Goal: Task Accomplishment & Management: Manage account settings

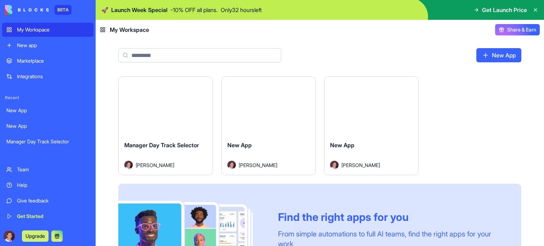
click at [18, 124] on div "New App" at bounding box center [47, 126] width 83 height 7
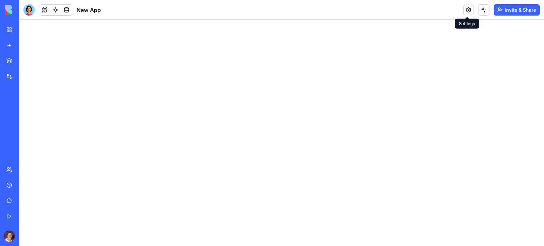
click at [465, 10] on link at bounding box center [469, 10] width 11 height 11
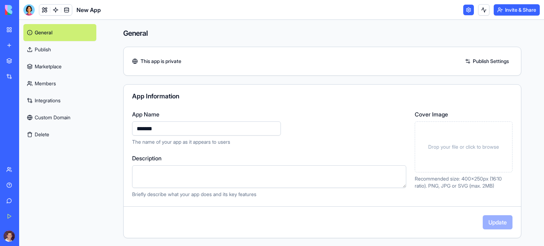
click at [46, 129] on button "Delete" at bounding box center [59, 134] width 73 height 17
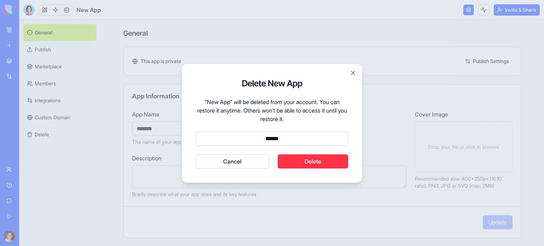
type input "******"
click at [312, 161] on button "Delete" at bounding box center [313, 162] width 71 height 14
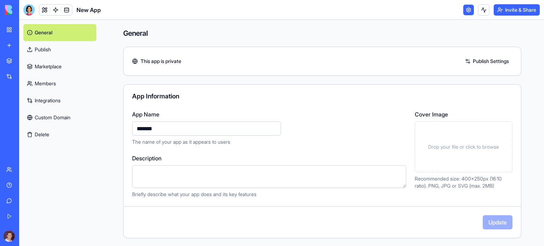
click at [23, 110] on div "New App" at bounding box center [16, 110] width 20 height 7
click at [46, 132] on button "Delete" at bounding box center [59, 134] width 73 height 17
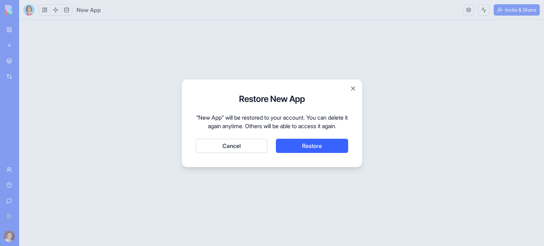
click at [227, 146] on button "Cancel" at bounding box center [232, 146] width 72 height 14
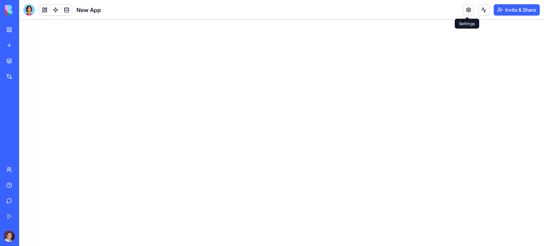
click at [468, 13] on link at bounding box center [469, 10] width 11 height 11
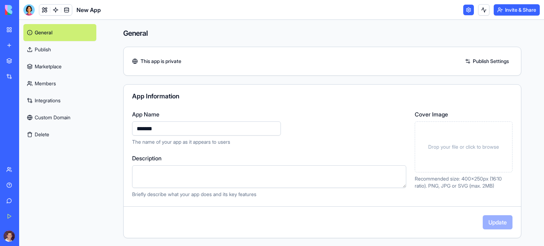
click at [41, 135] on button "Delete" at bounding box center [59, 134] width 73 height 17
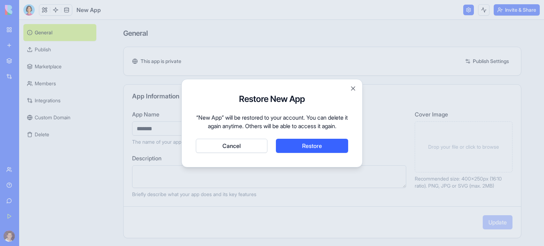
click at [219, 150] on button "Cancel" at bounding box center [232, 146] width 72 height 14
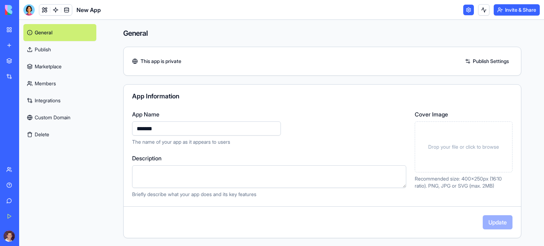
click at [25, 112] on div "New App" at bounding box center [16, 110] width 20 height 7
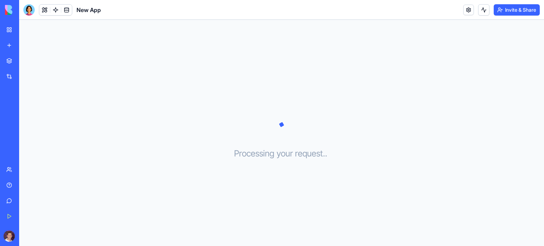
click at [117, 66] on div "Processing your request . . ." at bounding box center [281, 133] width 525 height 226
click at [18, 142] on div "Manager Day Track Selector" at bounding box center [16, 141] width 20 height 7
click at [26, 139] on div "Manager Day Track Selector" at bounding box center [16, 141] width 20 height 7
click at [6, 8] on img at bounding box center [27, 10] width 44 height 10
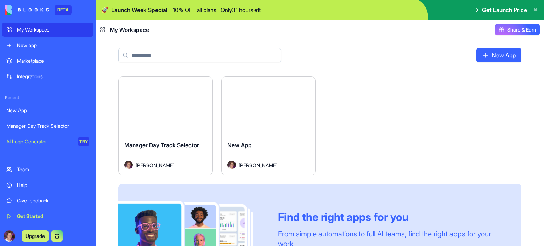
click at [39, 33] on div "My Workspace" at bounding box center [53, 29] width 72 height 7
click at [310, 85] on html "BETA My Workspace New app Marketplace Integrations Recent New App Manager Day T…" at bounding box center [272, 123] width 544 height 246
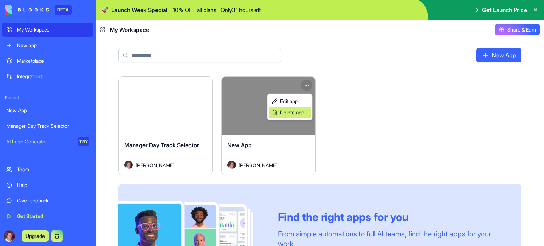
click at [287, 112] on span "Delete app" at bounding box center [292, 112] width 24 height 7
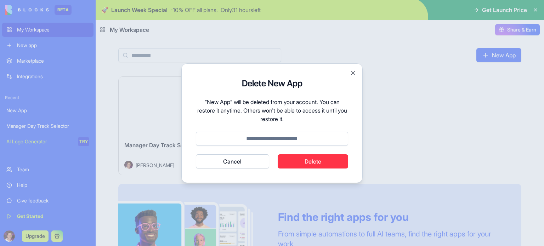
click at [275, 141] on input at bounding box center [272, 139] width 152 height 14
type input "******"
click at [313, 164] on button "Delete" at bounding box center [313, 162] width 71 height 14
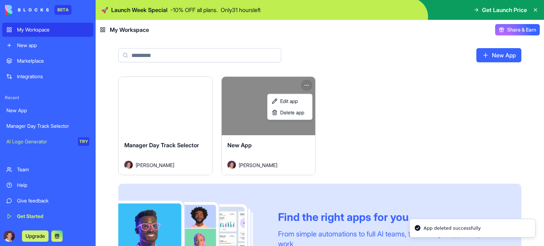
click at [324, 11] on html "BETA My Workspace New app Marketplace Integrations Recent New App Manager Day T…" at bounding box center [272, 123] width 544 height 246
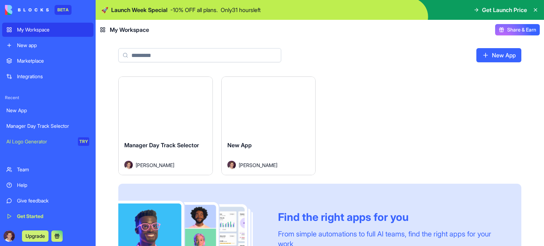
click at [38, 140] on div "AI Logo Generator" at bounding box center [39, 141] width 67 height 7
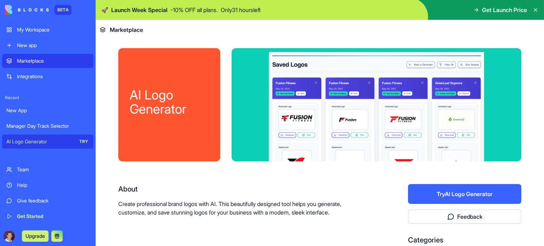
click at [324, 198] on button "Try AI Logo Generator" at bounding box center [464, 194] width 113 height 20
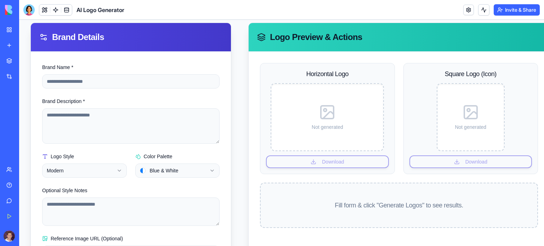
scroll to position [71, 0]
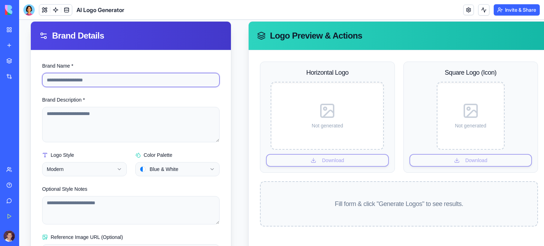
click at [159, 78] on input "Brand Name *" at bounding box center [131, 80] width 178 height 14
click at [100, 78] on input "**********" at bounding box center [131, 80] width 178 height 14
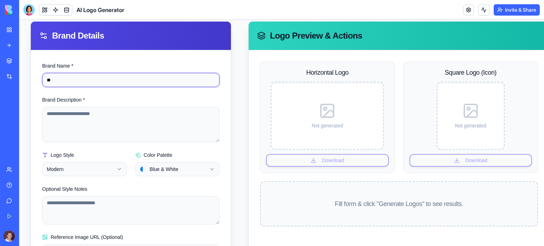
type input "*"
type input "**********"
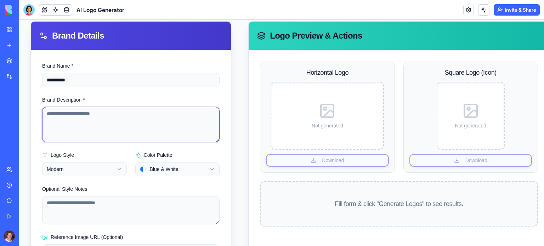
click at [102, 133] on textarea "Brand Description *" at bounding box center [131, 124] width 178 height 35
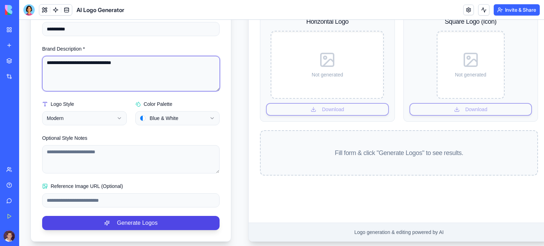
scroll to position [129, 0]
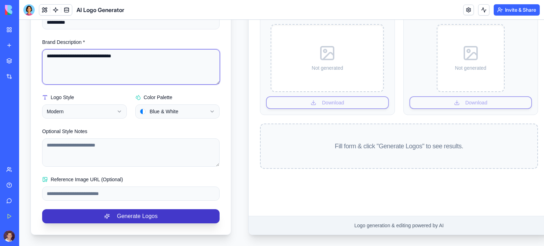
type textarea "**********"
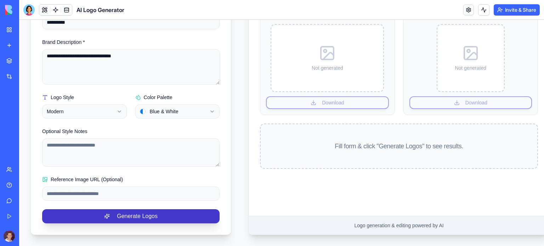
click at [126, 211] on button "Generate Logos" at bounding box center [131, 216] width 178 height 14
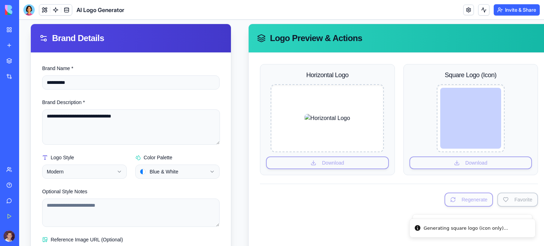
scroll to position [69, 0]
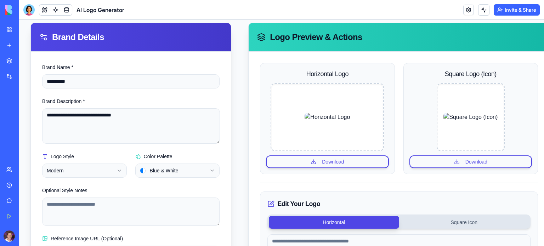
click at [26, 60] on div "Marketplace" at bounding box center [21, 60] width 9 height 7
click at [26, 61] on div "Marketplace" at bounding box center [21, 60] width 9 height 7
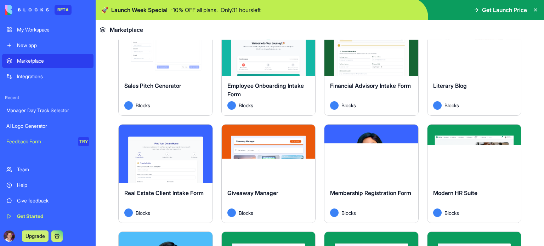
scroll to position [704, 0]
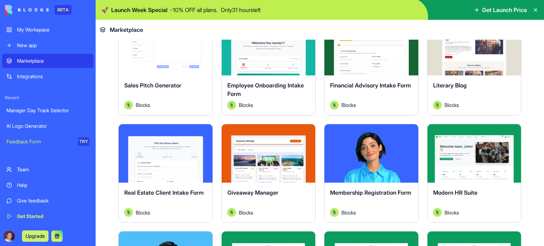
click at [32, 124] on div "AI Logo Generator" at bounding box center [47, 126] width 83 height 7
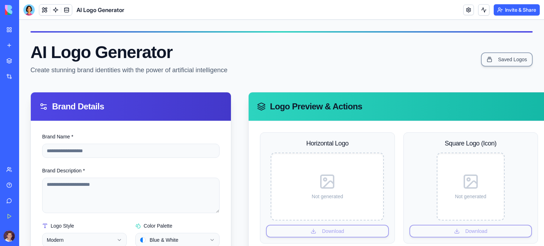
click at [26, 111] on div "Manager Day Track Selector" at bounding box center [16, 110] width 20 height 7
click at [26, 112] on div "Manager Day Track Selector" at bounding box center [16, 110] width 20 height 7
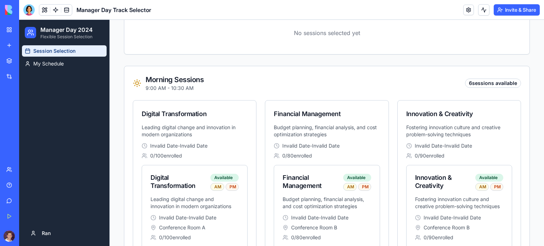
scroll to position [152, 0]
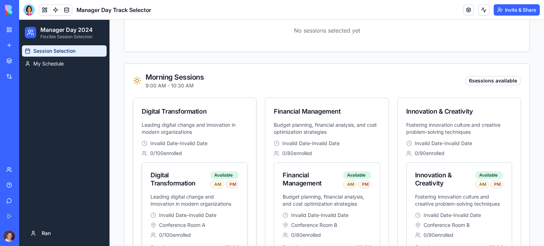
click at [235, 185] on div "PM" at bounding box center [232, 185] width 13 height 8
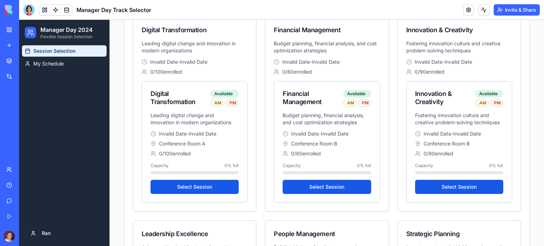
scroll to position [690, 0]
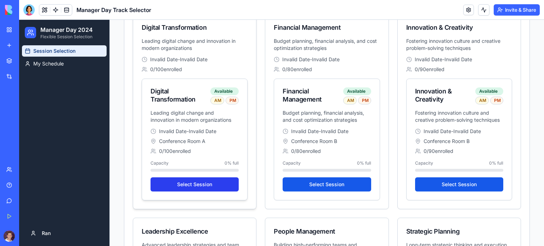
click at [198, 181] on button "Select Session" at bounding box center [195, 185] width 88 height 14
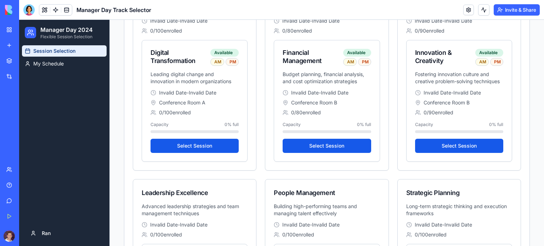
scroll to position [279, 0]
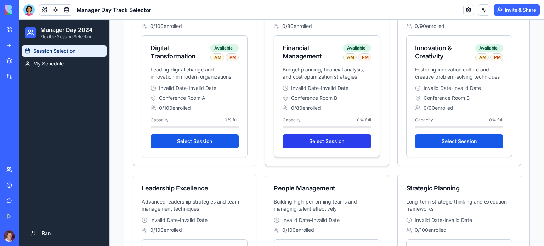
click at [331, 141] on button "Select Session" at bounding box center [327, 141] width 88 height 14
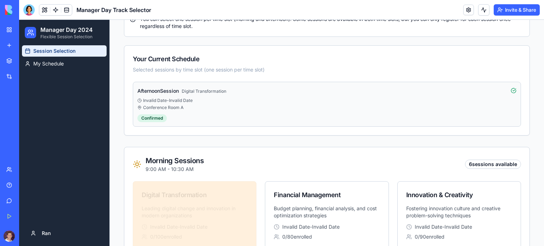
scroll to position [82, 0]
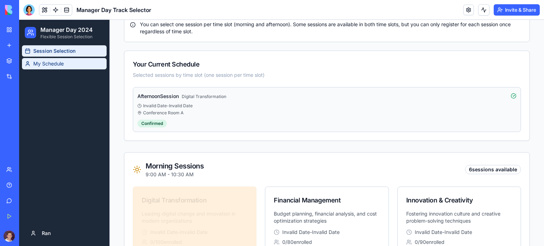
click at [42, 62] on span "My Schedule" at bounding box center [48, 63] width 30 height 7
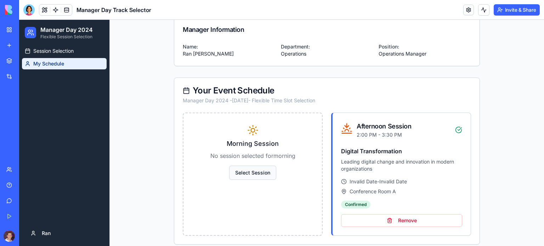
click at [252, 172] on button "Select Session" at bounding box center [252, 173] width 47 height 14
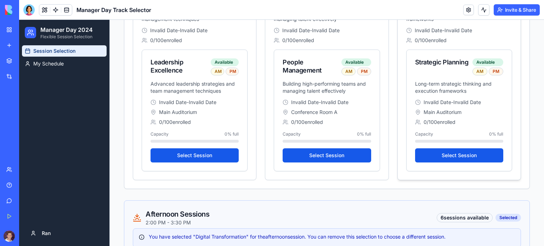
scroll to position [502, 0]
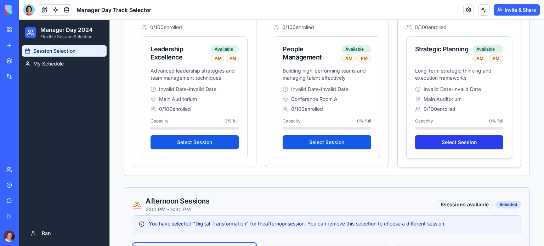
click at [448, 142] on button "Select Session" at bounding box center [459, 142] width 88 height 14
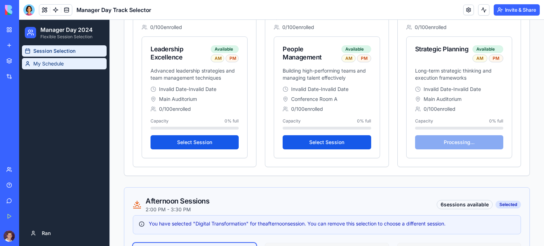
click at [38, 64] on span "My Schedule" at bounding box center [48, 63] width 30 height 7
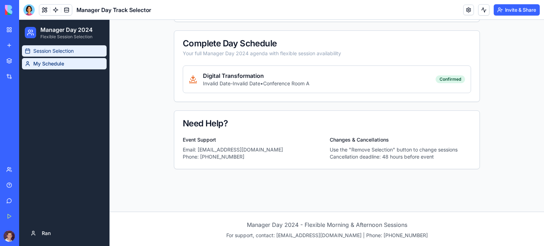
click at [55, 55] on link "Session Selection" at bounding box center [64, 50] width 85 height 11
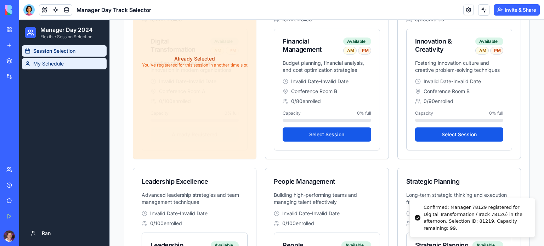
click at [48, 63] on span "My Schedule" at bounding box center [48, 63] width 30 height 7
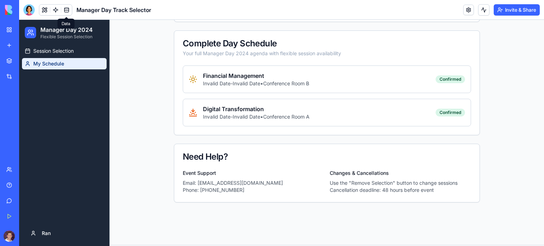
click at [67, 10] on link at bounding box center [66, 10] width 11 height 11
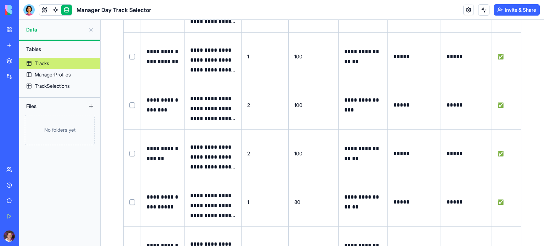
scroll to position [106, 0]
click at [46, 84] on div "TrackSelections" at bounding box center [52, 86] width 35 height 7
click at [67, 89] on div "TrackSelections" at bounding box center [52, 86] width 35 height 7
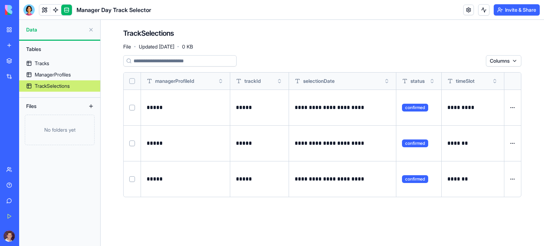
click at [133, 80] on button "Select all" at bounding box center [132, 81] width 6 height 6
click at [472, 60] on html "**********" at bounding box center [272, 123] width 544 height 246
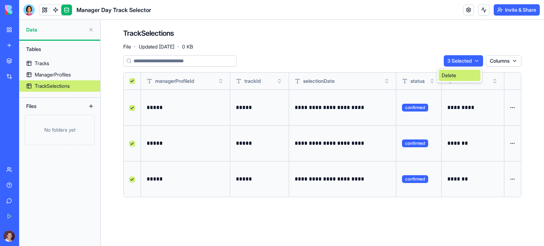
click at [453, 74] on div "Delete" at bounding box center [460, 75] width 42 height 11
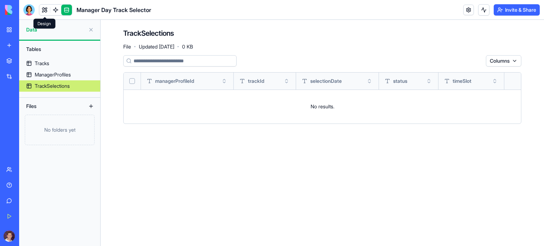
click at [44, 9] on link at bounding box center [44, 10] width 11 height 11
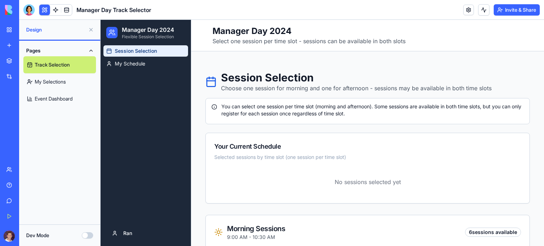
click at [50, 98] on link "Event Dashboard" at bounding box center [59, 98] width 73 height 17
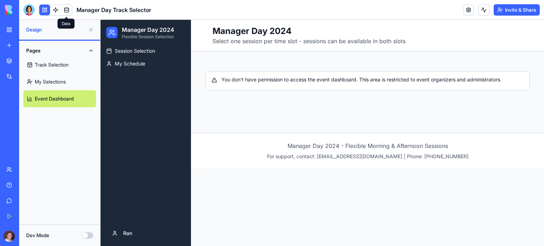
click at [67, 9] on link at bounding box center [66, 10] width 11 height 11
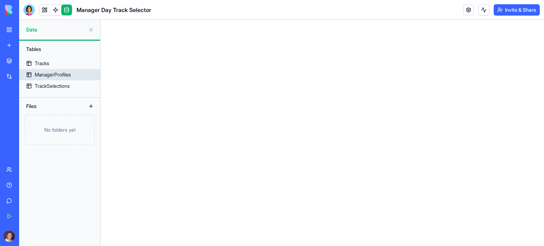
click at [45, 74] on div "ManagerProfiles" at bounding box center [53, 74] width 36 height 7
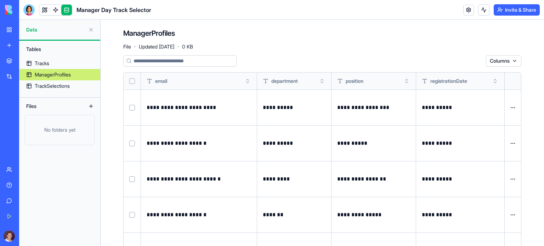
click at [163, 61] on input at bounding box center [179, 60] width 113 height 11
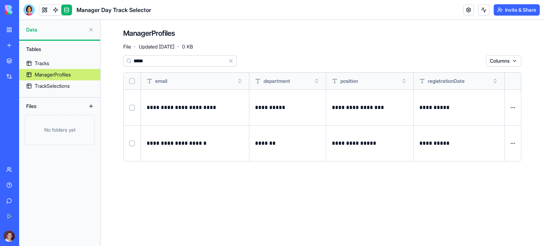
type input "*****"
click at [514, 107] on html "**********" at bounding box center [272, 123] width 544 height 246
click at [52, 85] on html "**********" at bounding box center [272, 123] width 544 height 246
click at [10, 140] on div "Feedback Form" at bounding box center [8, 141] width 4 height 7
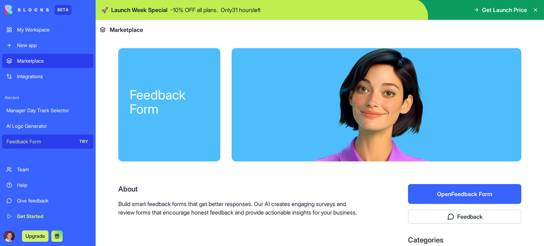
scroll to position [167, 0]
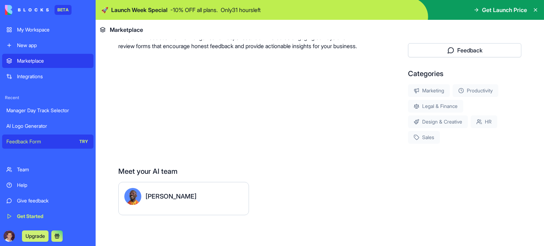
click at [396, 170] on div "Meet your AI team" at bounding box center [319, 172] width 403 height 10
click at [163, 198] on div "Steve" at bounding box center [183, 196] width 119 height 17
click at [24, 188] on div "Help" at bounding box center [53, 185] width 72 height 7
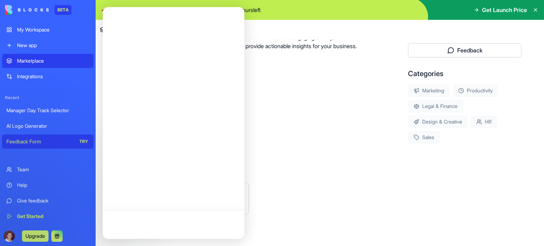
scroll to position [0, 0]
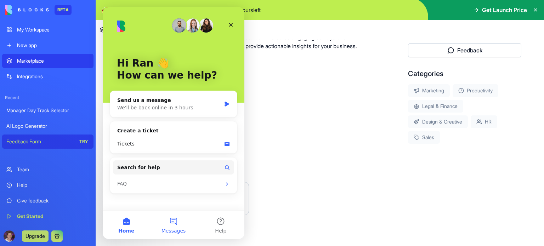
click at [172, 225] on button "Messages" at bounding box center [173, 225] width 47 height 28
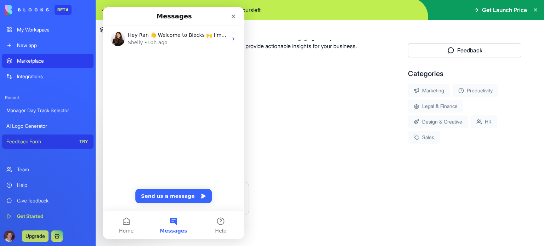
click at [258, 212] on div "Steve" at bounding box center [319, 198] width 403 height 33
click at [59, 234] on button at bounding box center [56, 236] width 11 height 11
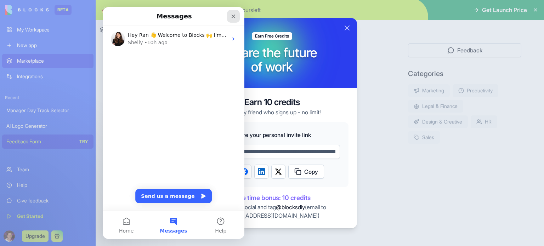
click at [235, 16] on icon "Close" at bounding box center [234, 16] width 6 height 6
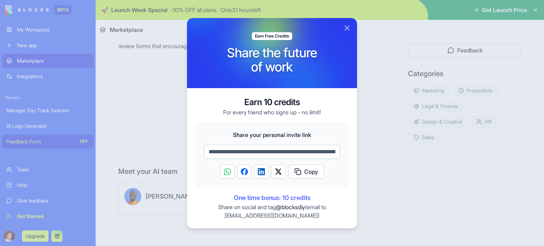
click at [13, 235] on div at bounding box center [272, 123] width 544 height 246
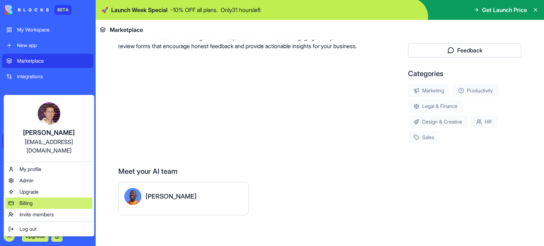
click at [28, 200] on span "Billing" at bounding box center [25, 203] width 13 height 7
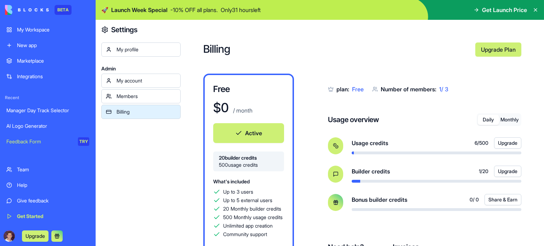
click at [130, 49] on div "My profile" at bounding box center [147, 49] width 60 height 7
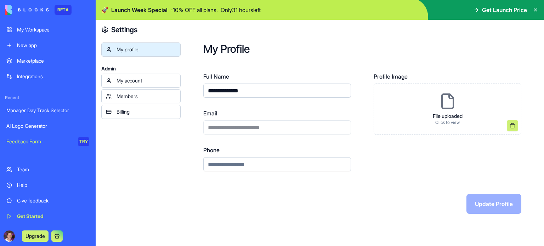
click at [124, 114] on div "Billing" at bounding box center [147, 111] width 60 height 7
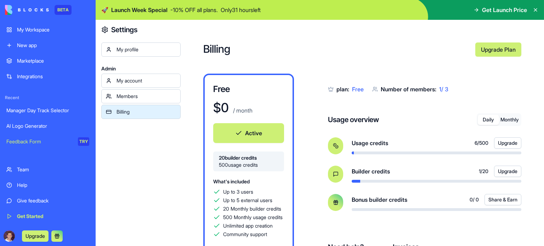
click at [511, 117] on button "Monthly" at bounding box center [509, 120] width 21 height 10
click at [488, 118] on button "Daily" at bounding box center [488, 120] width 21 height 10
drag, startPoint x: 351, startPoint y: 200, endPoint x: 415, endPoint y: 203, distance: 64.2
click at [415, 203] on div "Bonus builder credits 0 / 0 Share & Earn" at bounding box center [425, 202] width 194 height 17
